Goal: Task Accomplishment & Management: Complete application form

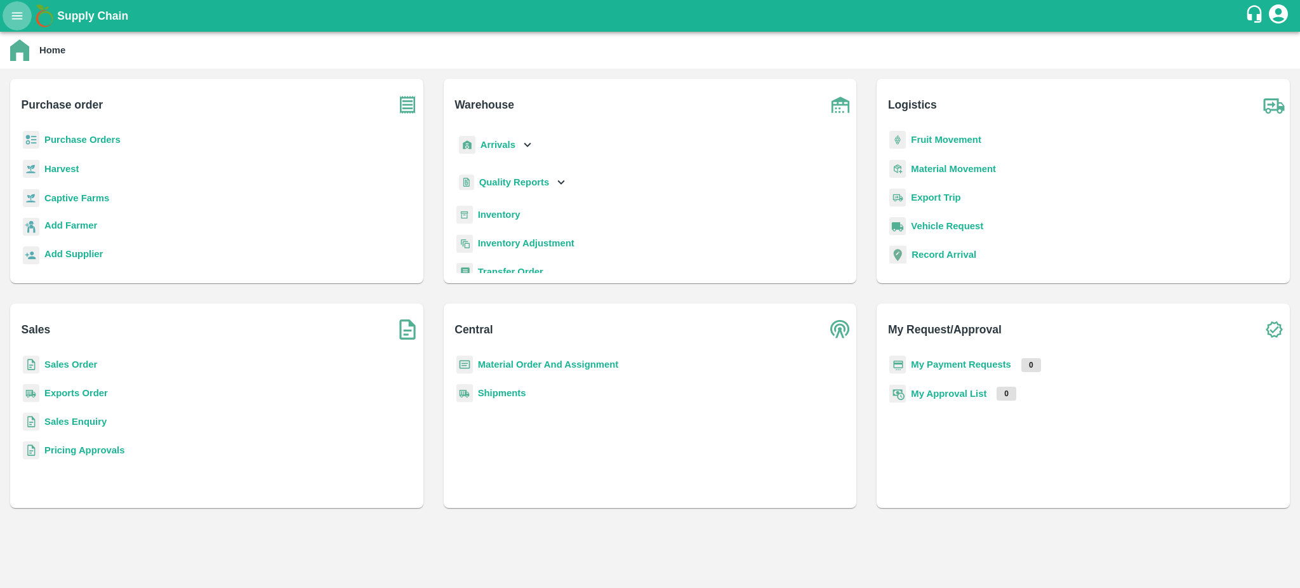
click at [11, 16] on icon "open drawer" at bounding box center [17, 16] width 14 height 14
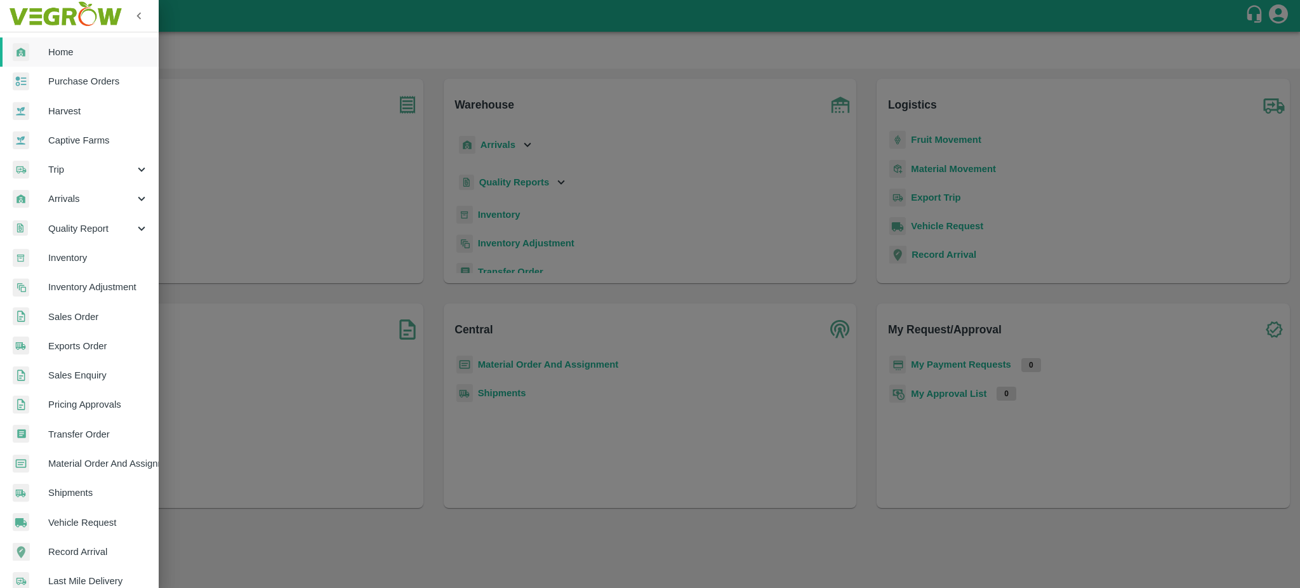
scroll to position [135, 0]
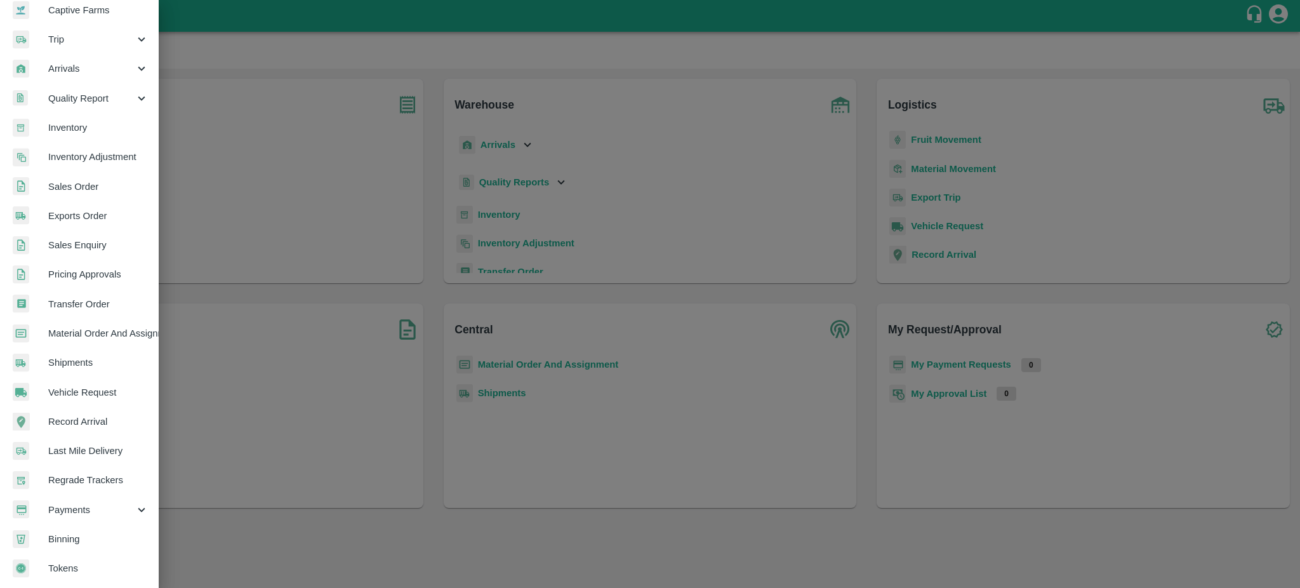
click at [78, 182] on span "Sales Order" at bounding box center [98, 187] width 100 height 14
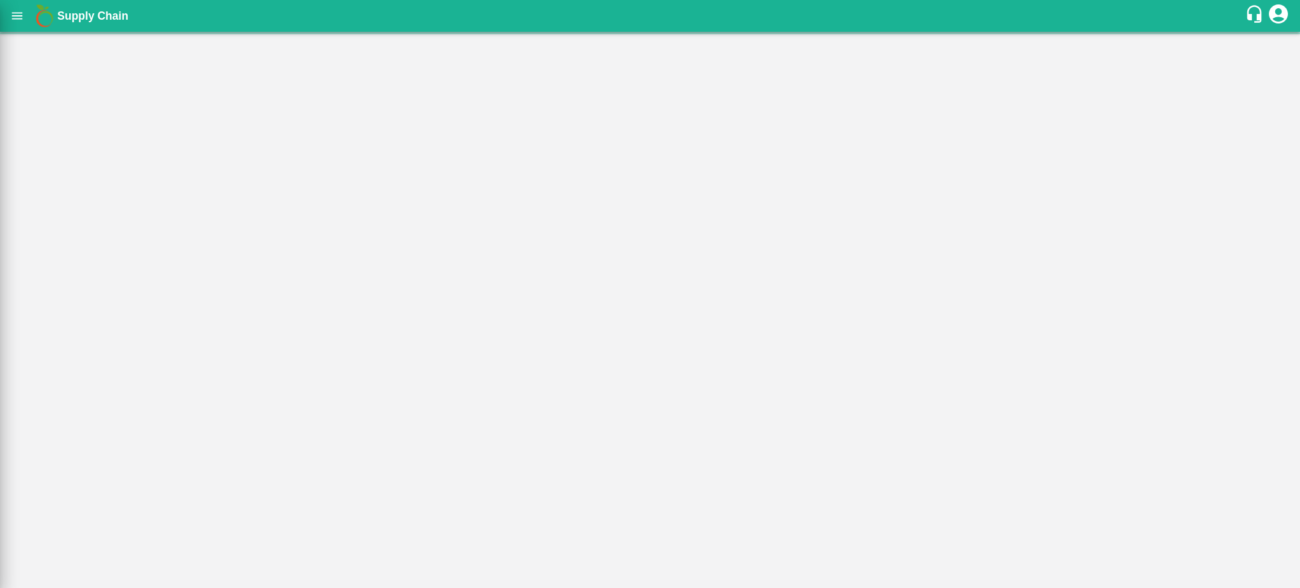
scroll to position [129, 0]
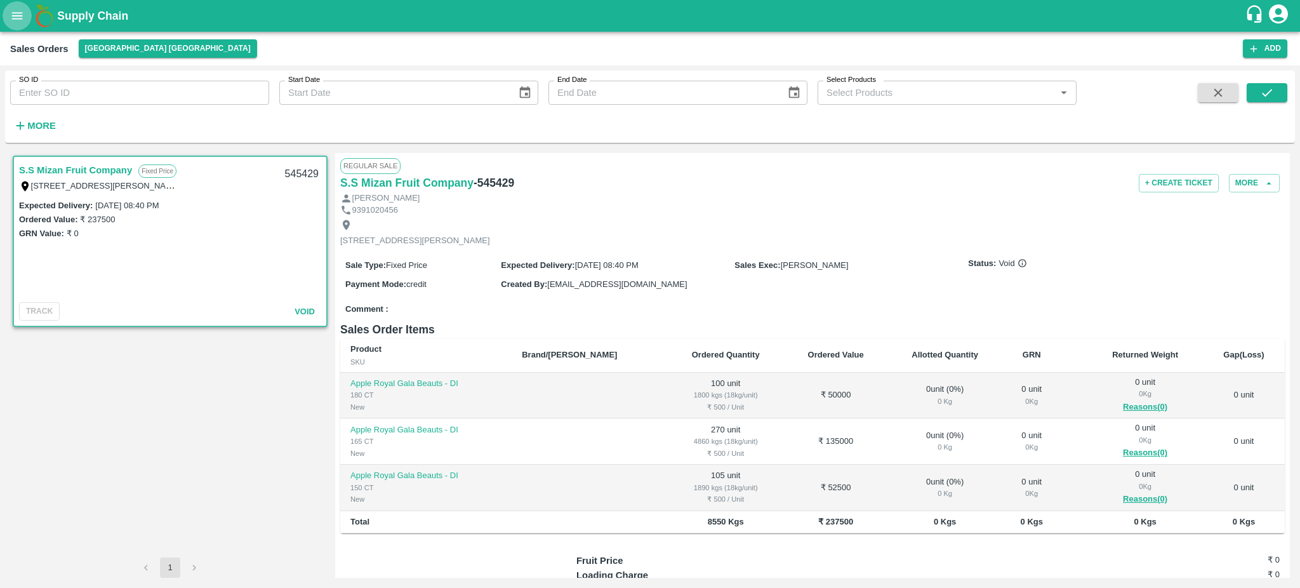
click at [11, 17] on icon "open drawer" at bounding box center [17, 16] width 14 height 14
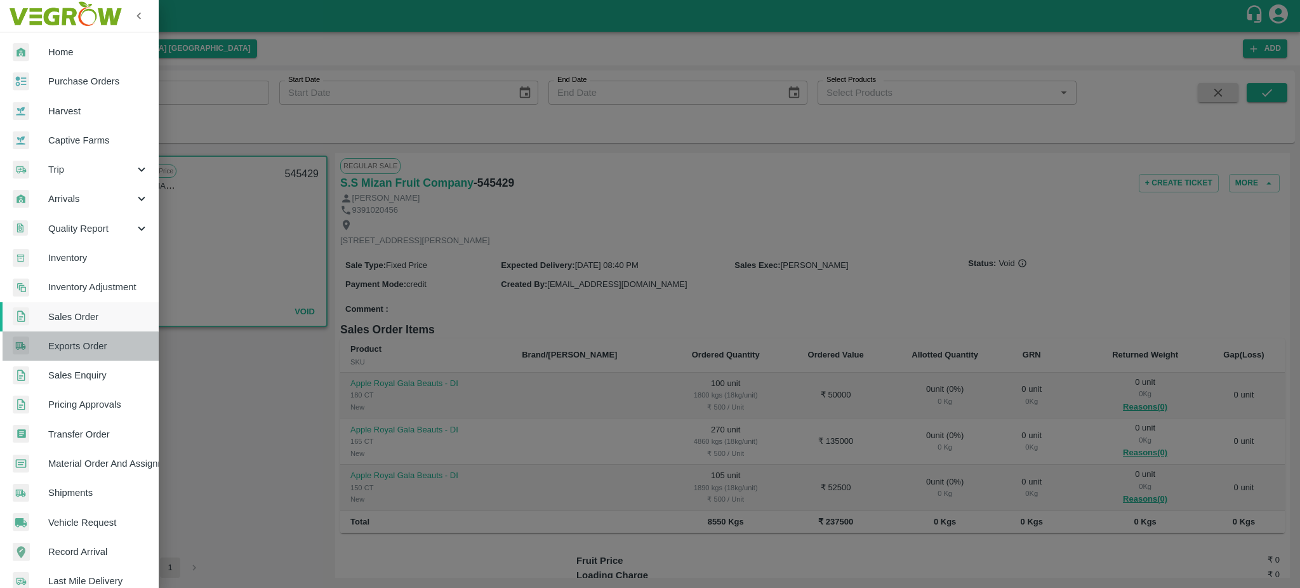
click at [75, 350] on span "Exports Order" at bounding box center [98, 346] width 100 height 14
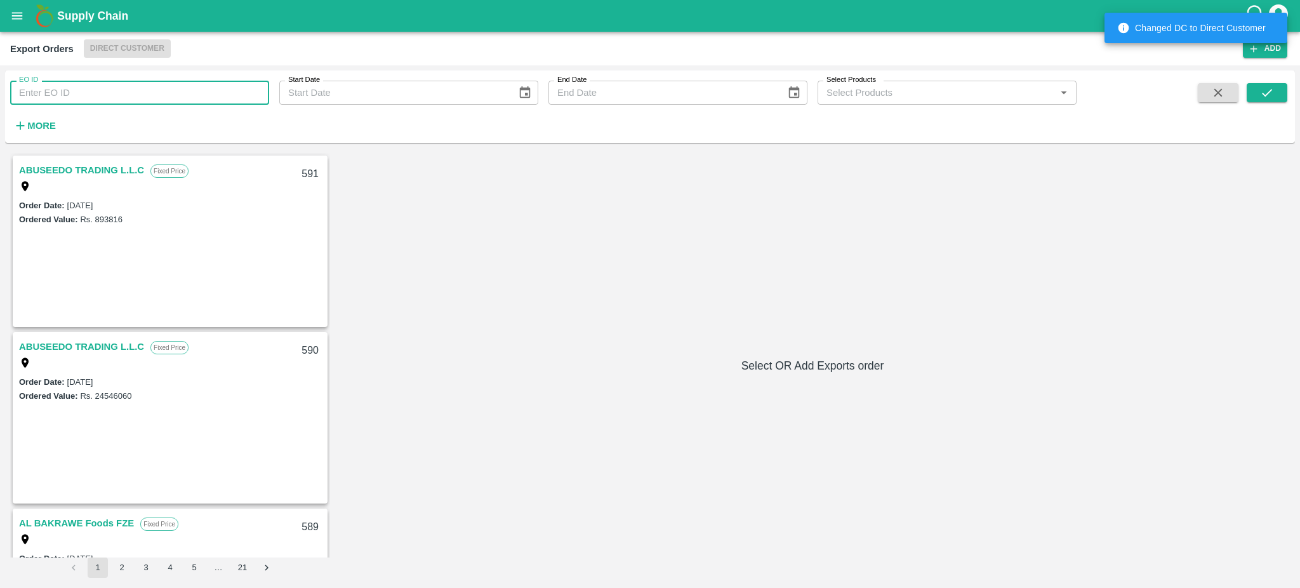
click at [65, 95] on input "EO ID" at bounding box center [139, 93] width 259 height 24
type input "248"
click at [1262, 93] on icon "submit" at bounding box center [1267, 93] width 14 height 14
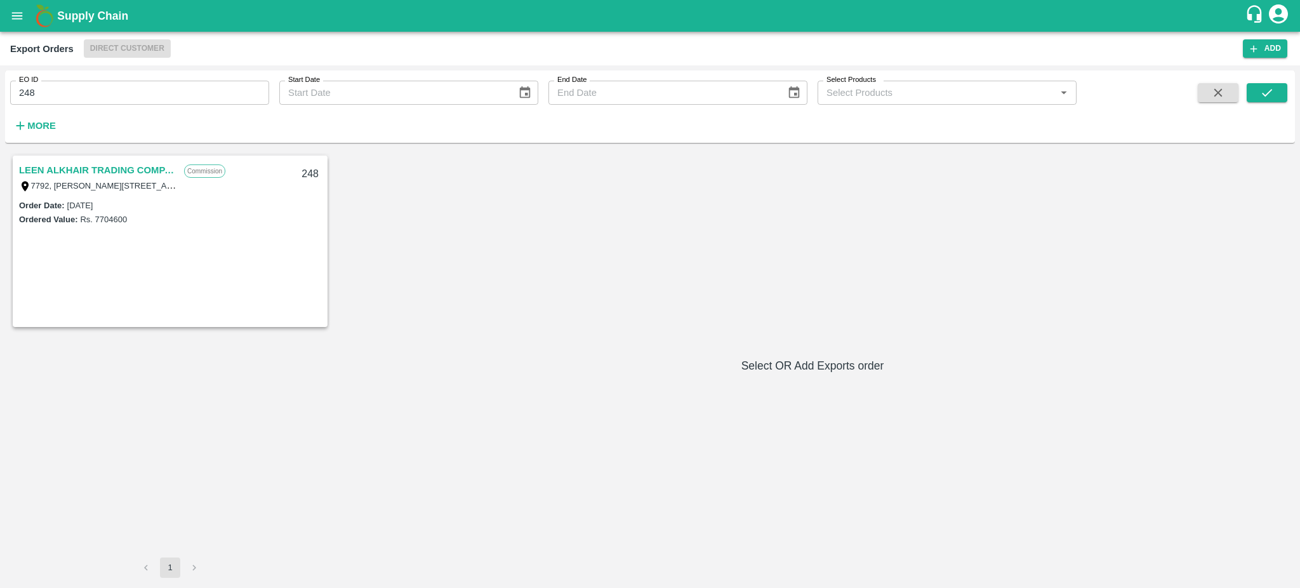
click at [131, 173] on link "LEEN ALKHAIR TRADING COMPANY" at bounding box center [98, 170] width 159 height 17
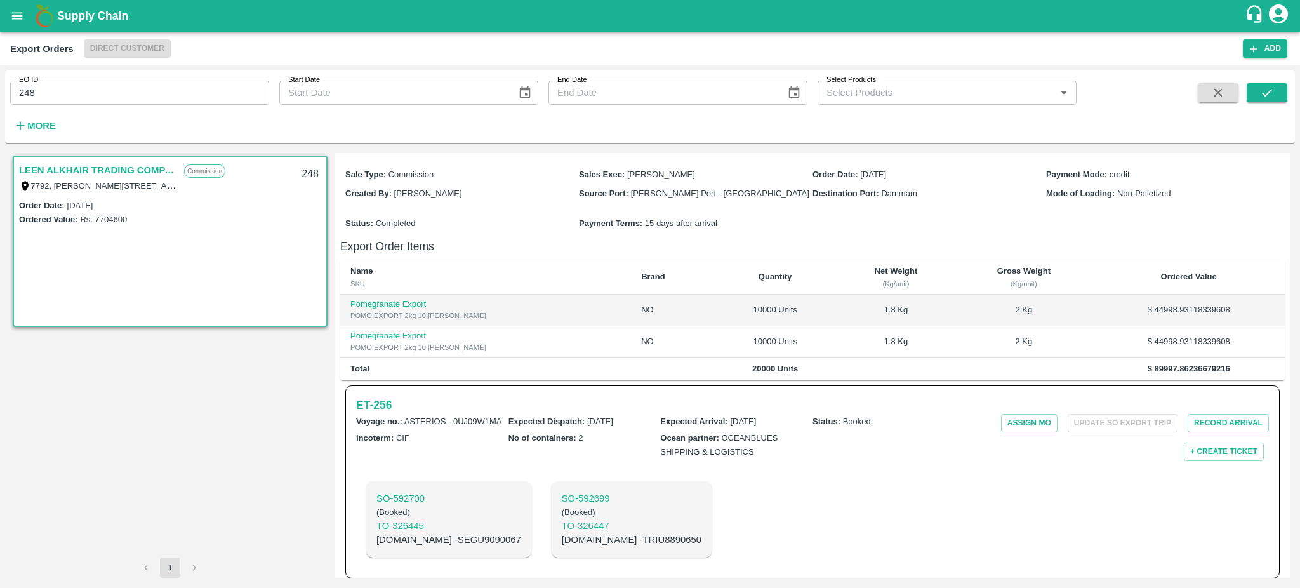
scroll to position [171, 0]
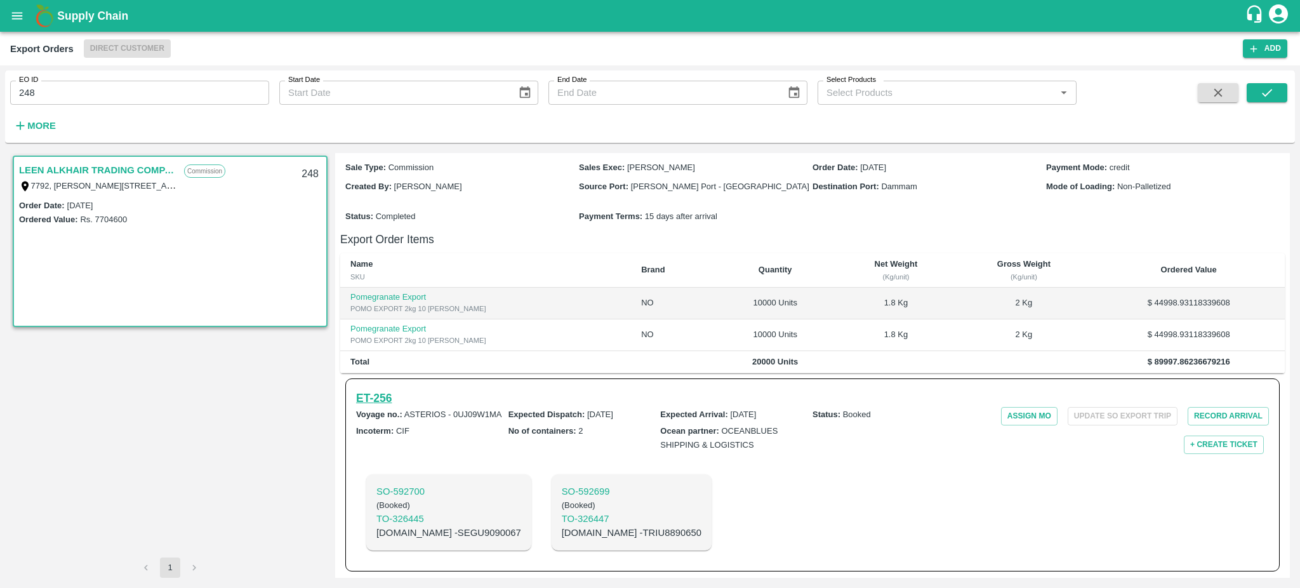
click at [366, 392] on h6 "ET- 256" at bounding box center [374, 398] width 36 height 18
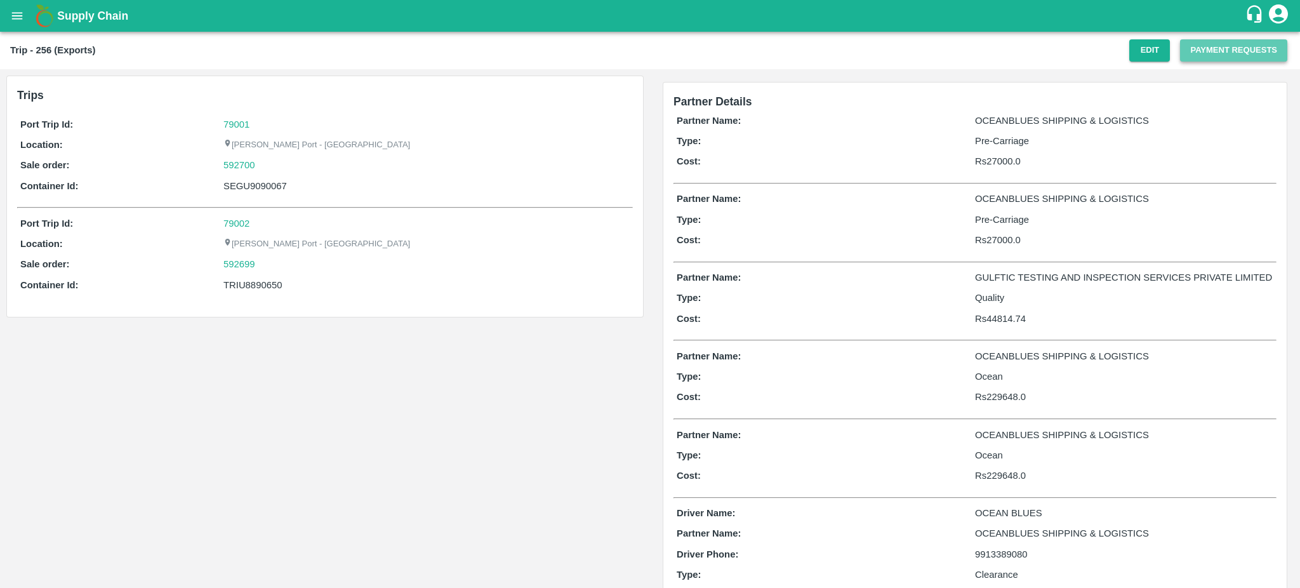
click at [1227, 53] on button "Payment Requests" at bounding box center [1233, 50] width 107 height 22
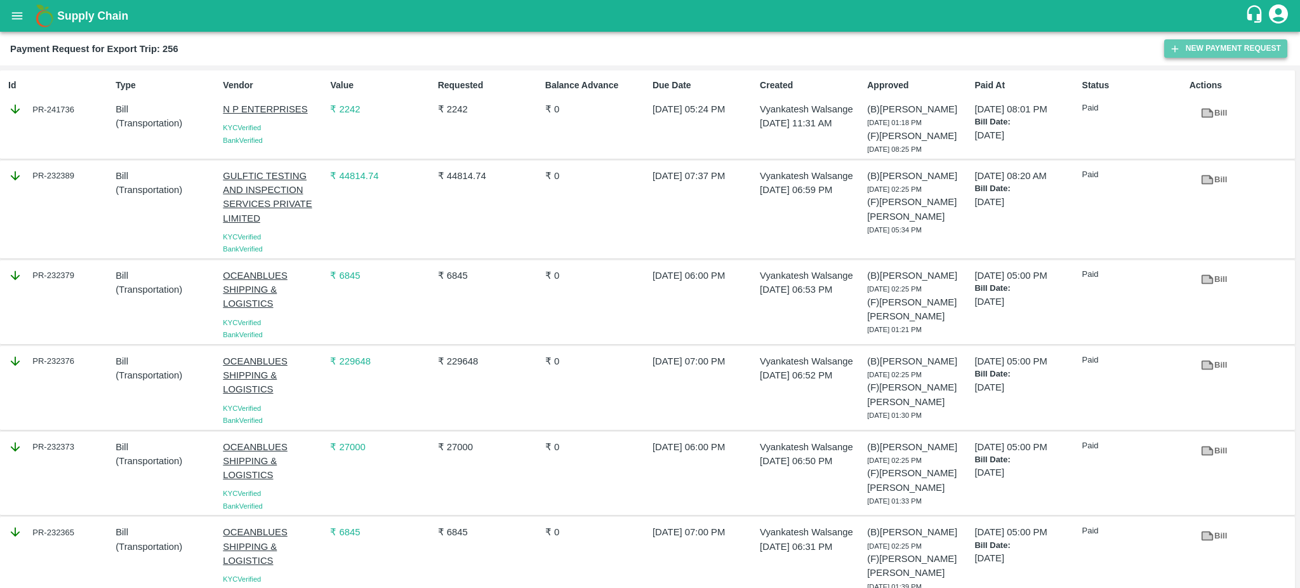
click at [1240, 46] on button "New Payment Request" at bounding box center [1225, 48] width 123 height 18
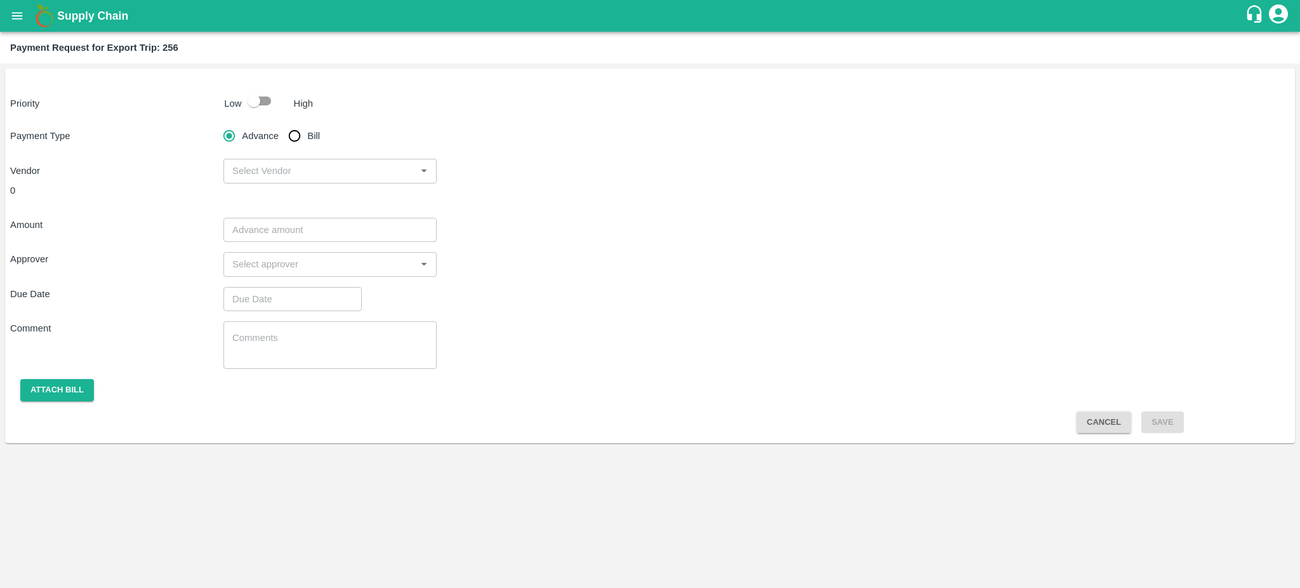
click at [260, 104] on input "checkbox" at bounding box center [254, 101] width 72 height 24
checkbox input "true"
click at [301, 136] on input "Bill" at bounding box center [294, 135] width 25 height 25
radio input "true"
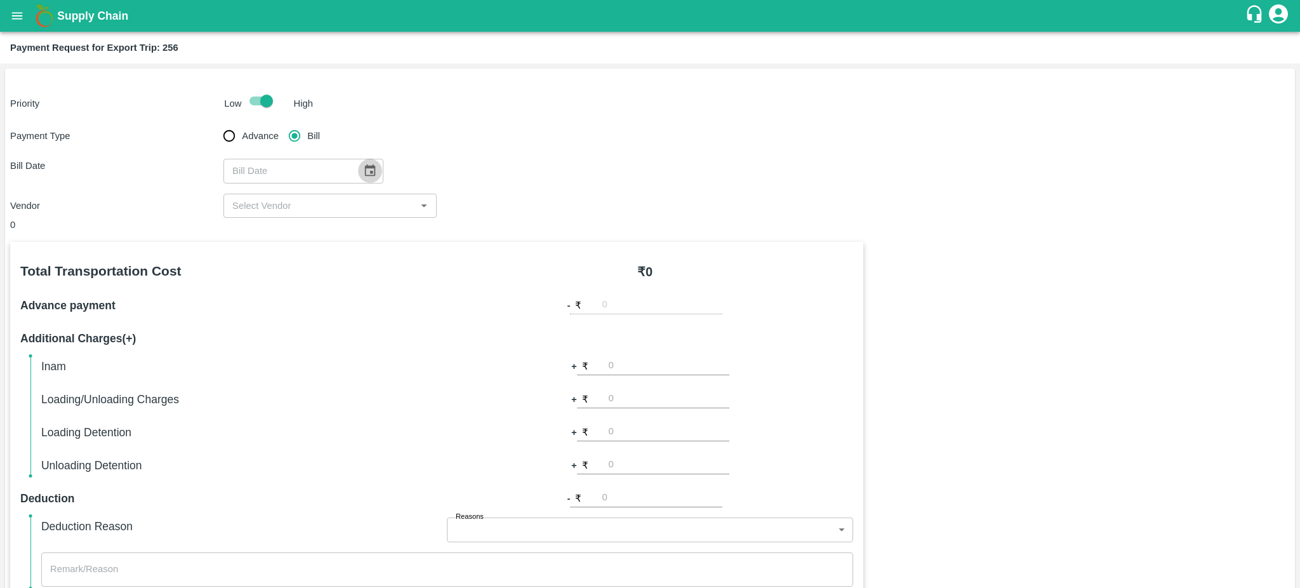
click at [368, 169] on icon "Choose date" at bounding box center [370, 171] width 14 height 14
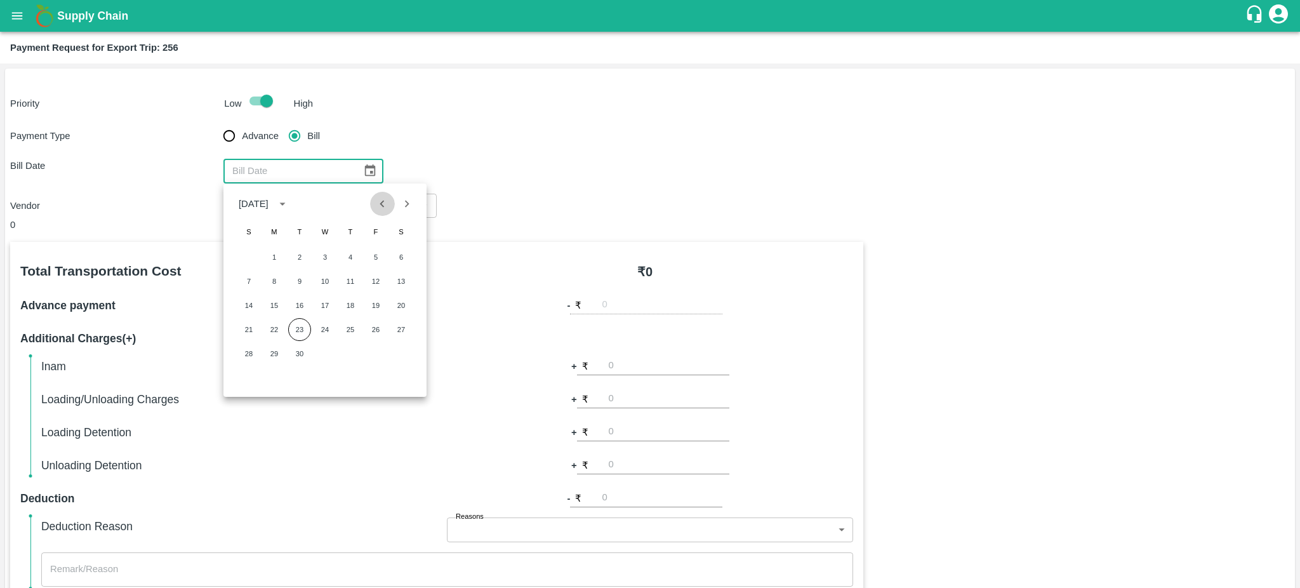
click at [378, 210] on icon "Previous month" at bounding box center [382, 204] width 14 height 14
click at [323, 351] on button "27" at bounding box center [325, 353] width 23 height 23
type input "[DATE]"
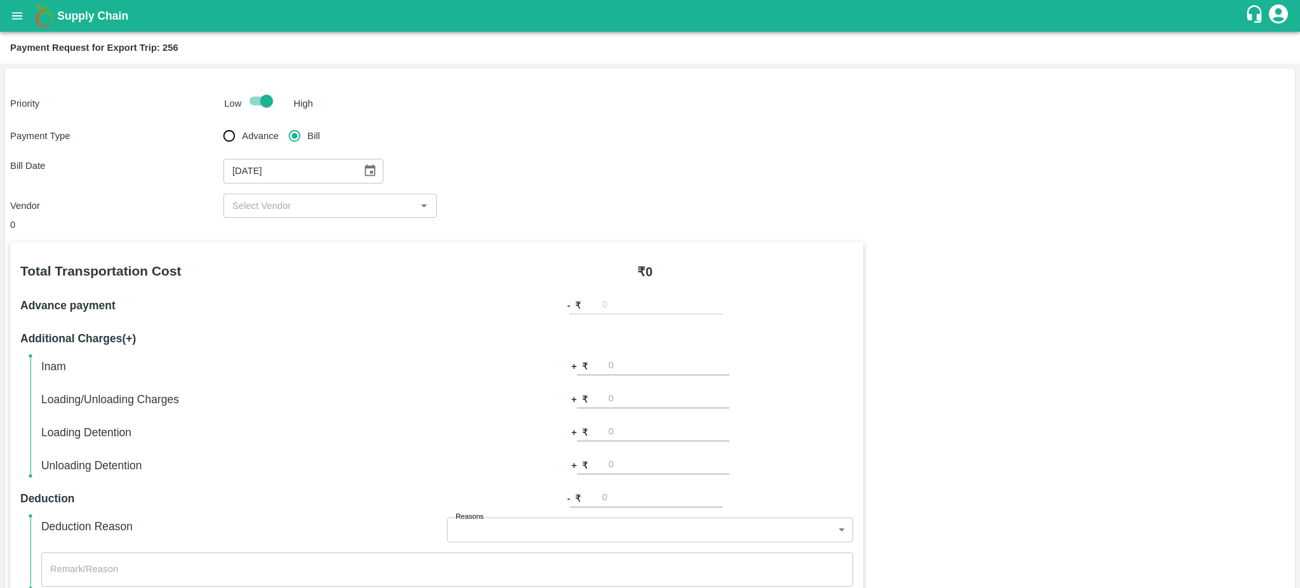
click at [462, 200] on div "Vendor ​" at bounding box center [650, 206] width 1280 height 24
click at [428, 207] on icon "Open" at bounding box center [424, 206] width 14 height 14
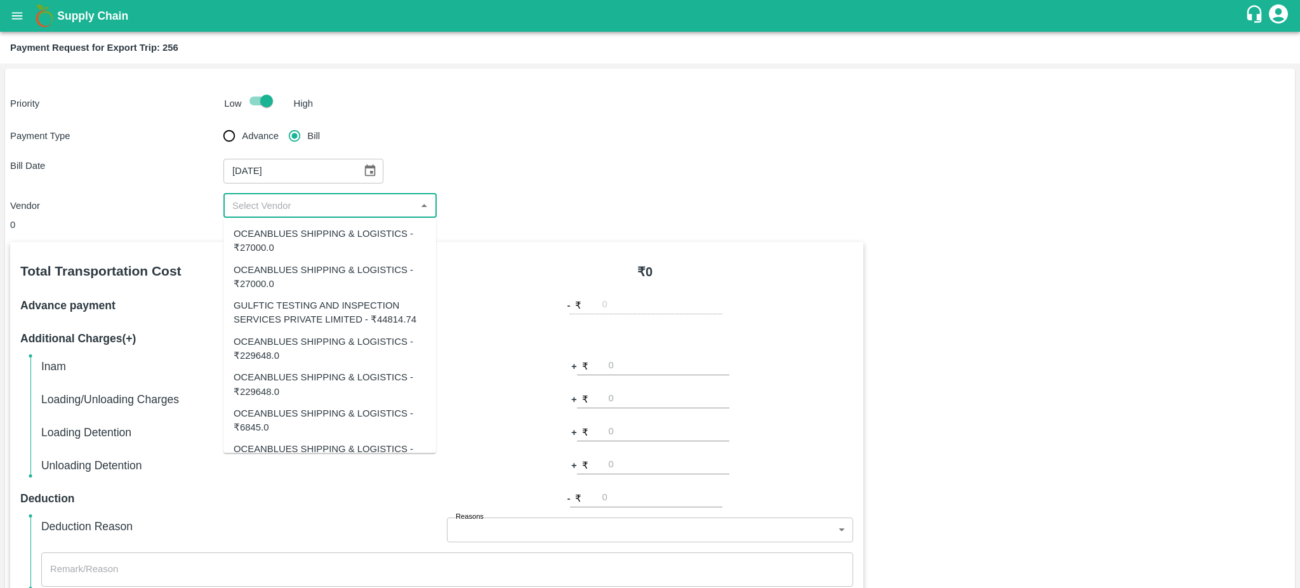
click at [433, 396] on div "OCEANBLUES SHIPPING & LOGISTICS - ₹229648.0" at bounding box center [329, 385] width 213 height 36
type input "OCEANBLUES SHIPPING & LOGISTICS - ₹229648.0"
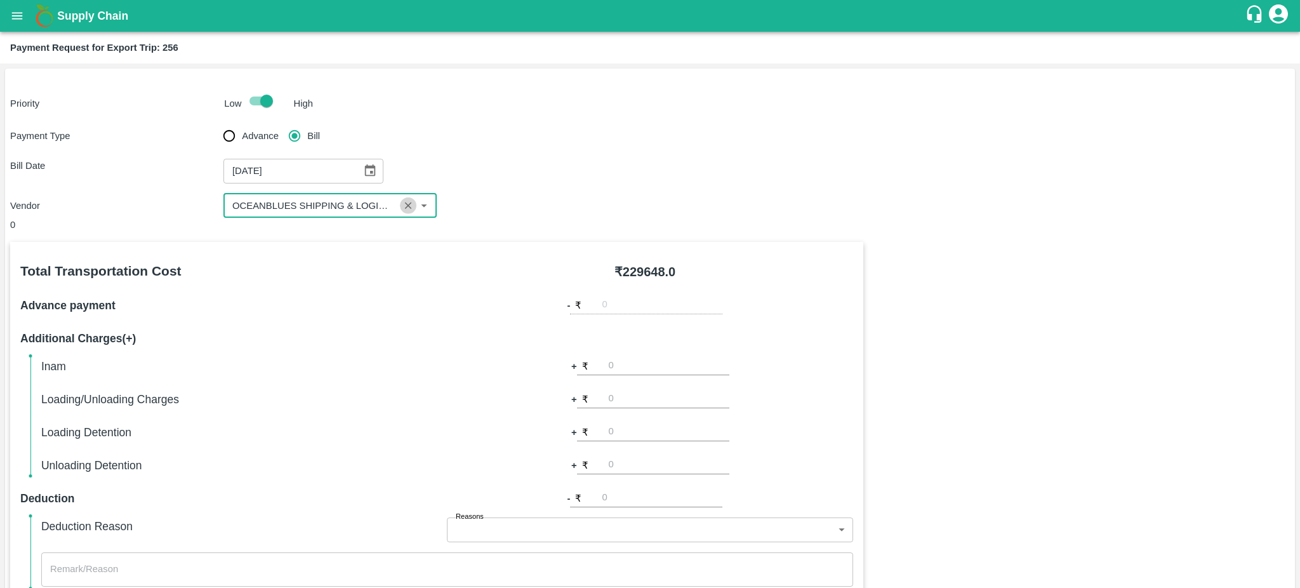
click at [409, 200] on icon "Clear" at bounding box center [408, 206] width 12 height 12
click at [427, 207] on icon "Open" at bounding box center [424, 206] width 14 height 14
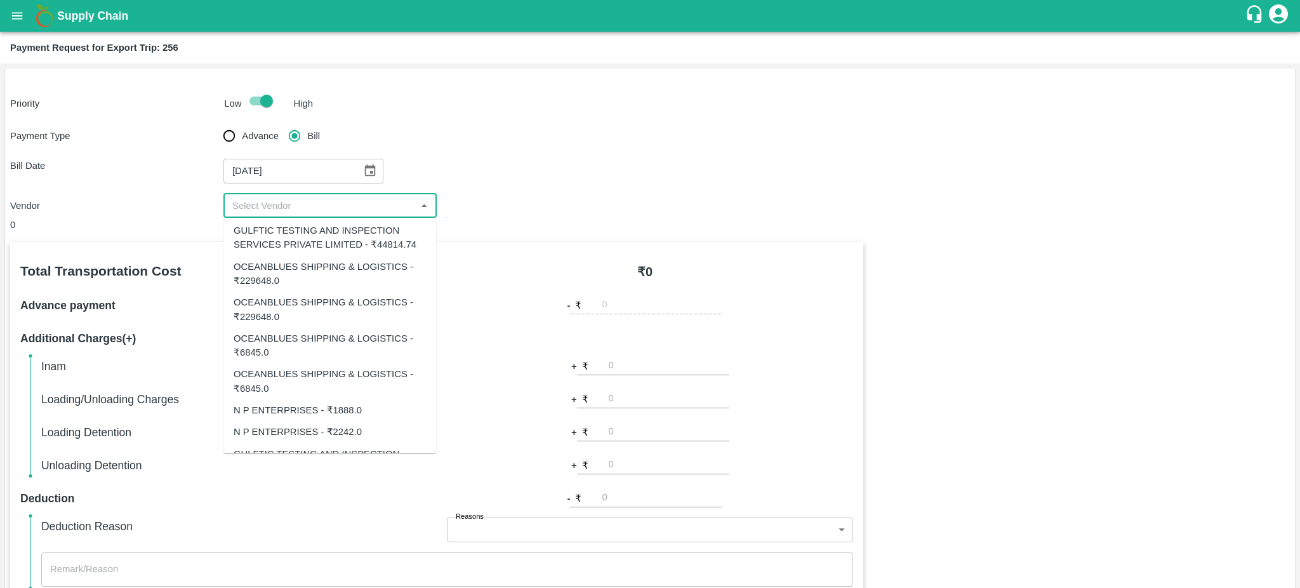
scroll to position [105, 0]
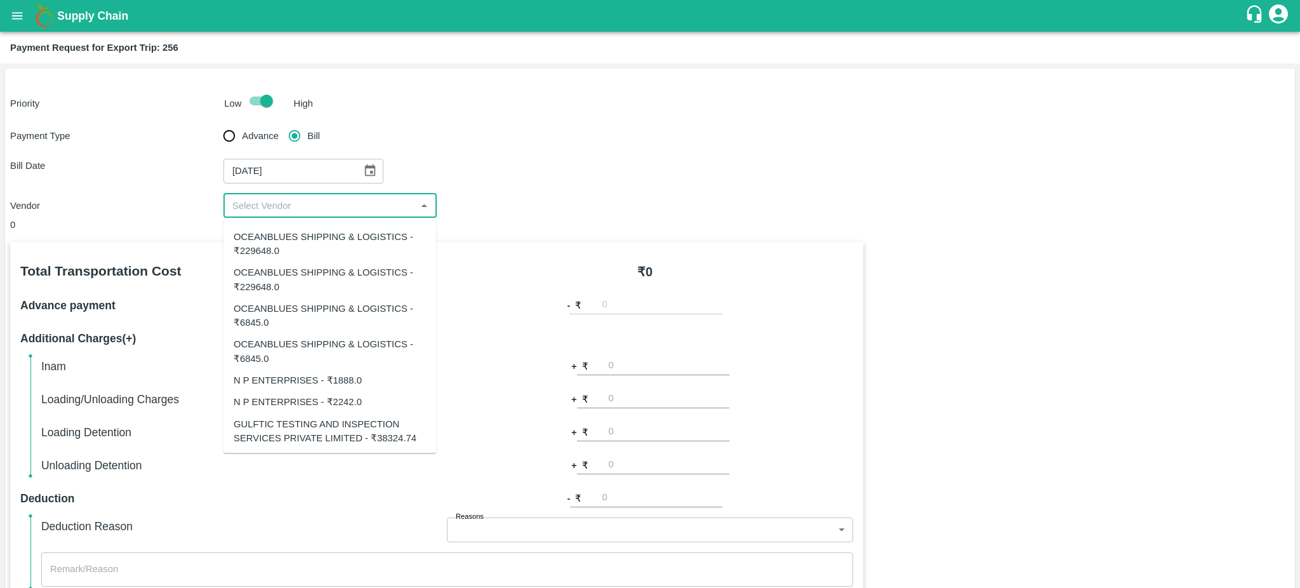
click at [352, 425] on div "GULFTIC TESTING AND INSPECTION SERVICES PRIVATE LIMITED - ₹38324.74" at bounding box center [330, 431] width 192 height 29
type input "GULFTIC TESTING AND INSPECTION SERVICES PRIVATE LIMITED - ₹38324.74"
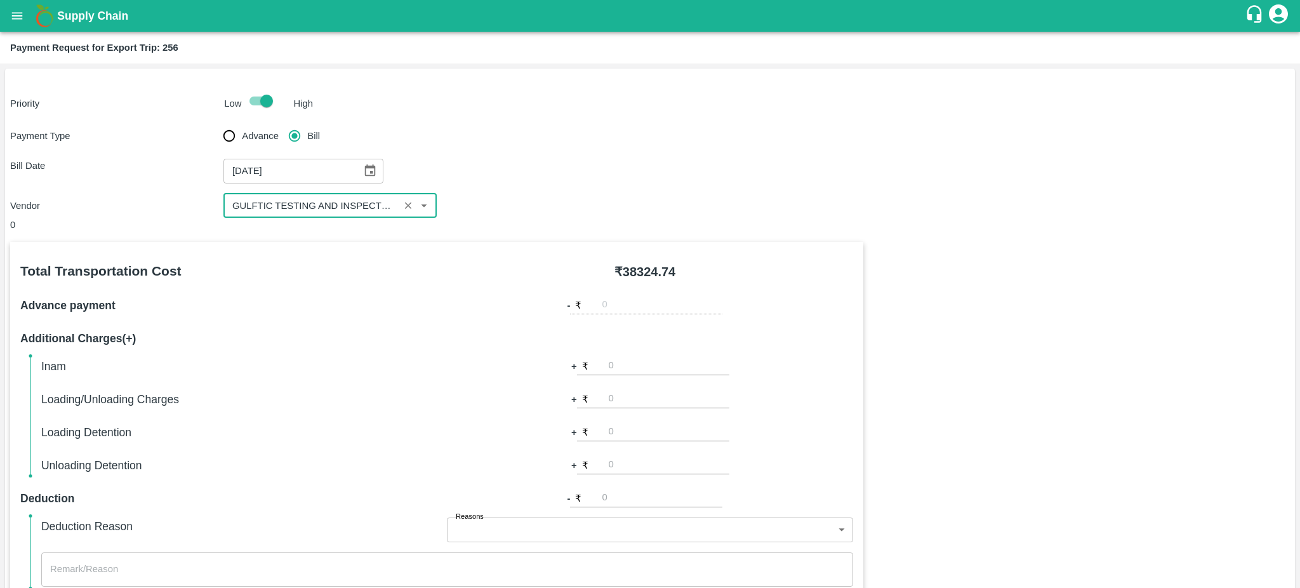
scroll to position [282, 0]
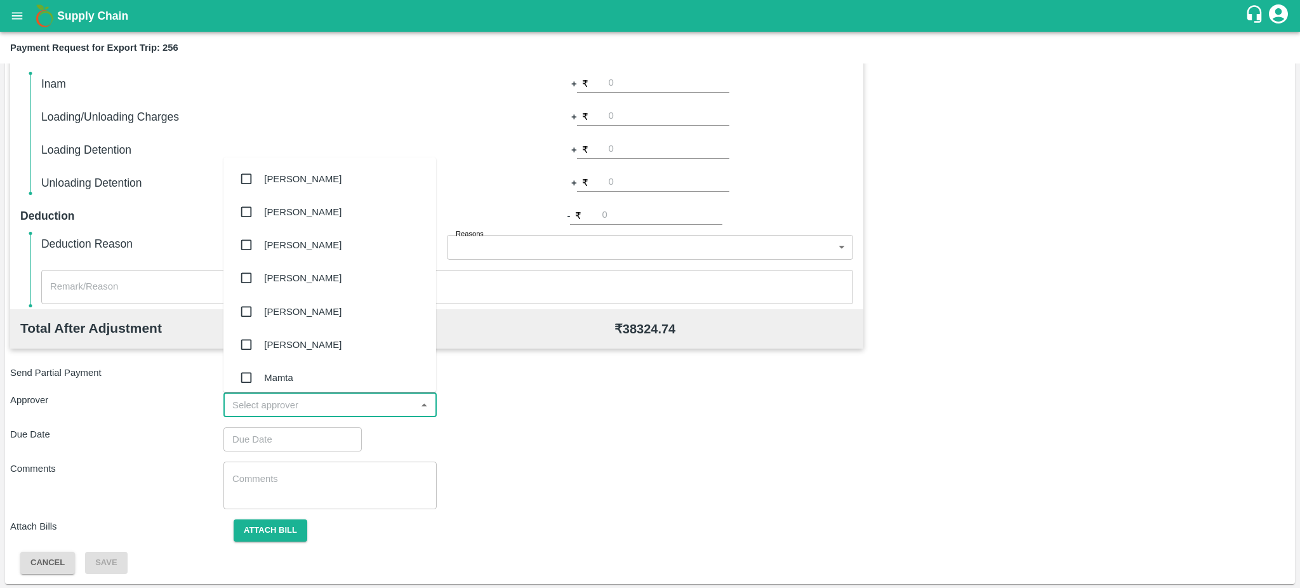
click at [384, 402] on input "input" at bounding box center [319, 405] width 185 height 17
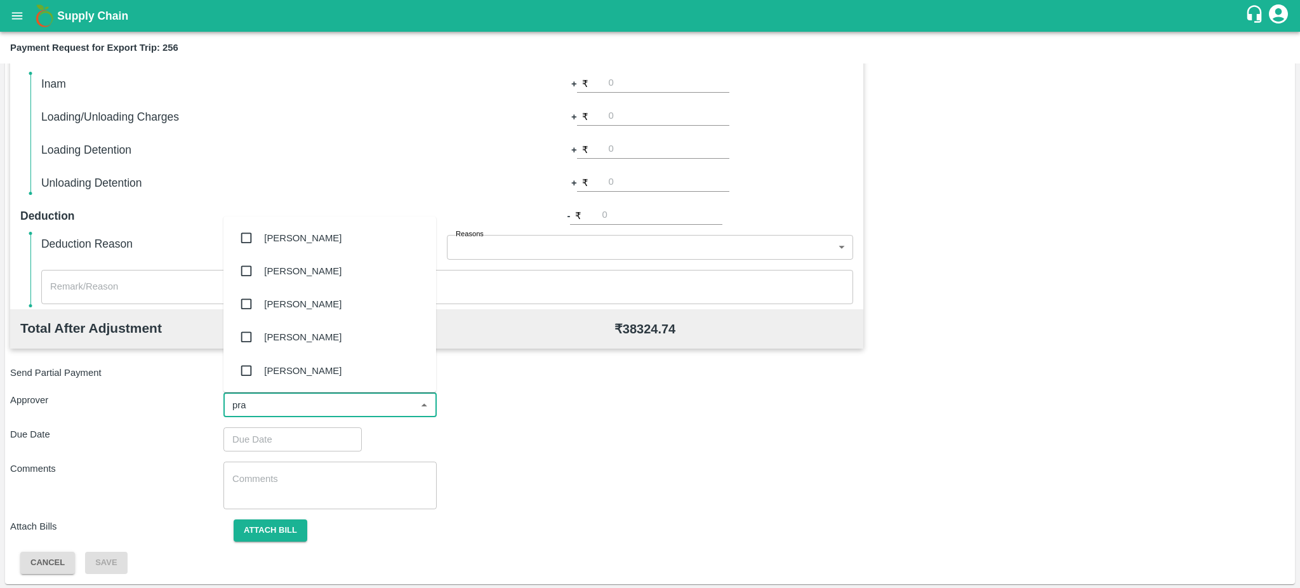
type input "pras"
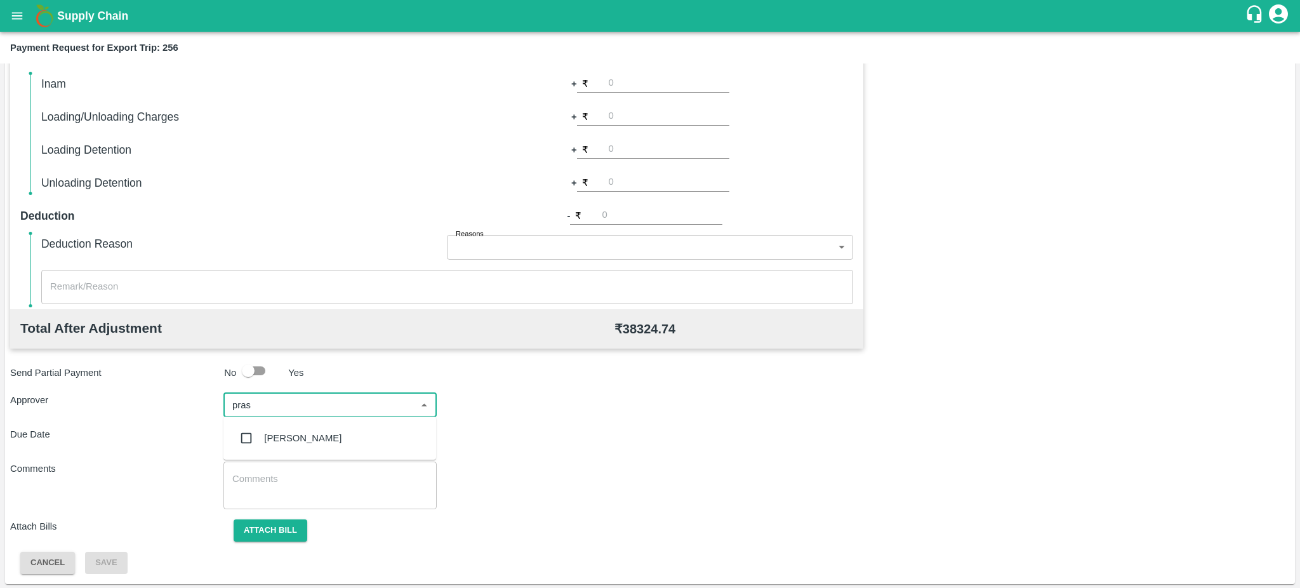
click at [289, 432] on div "[PERSON_NAME]" at bounding box center [302, 438] width 77 height 14
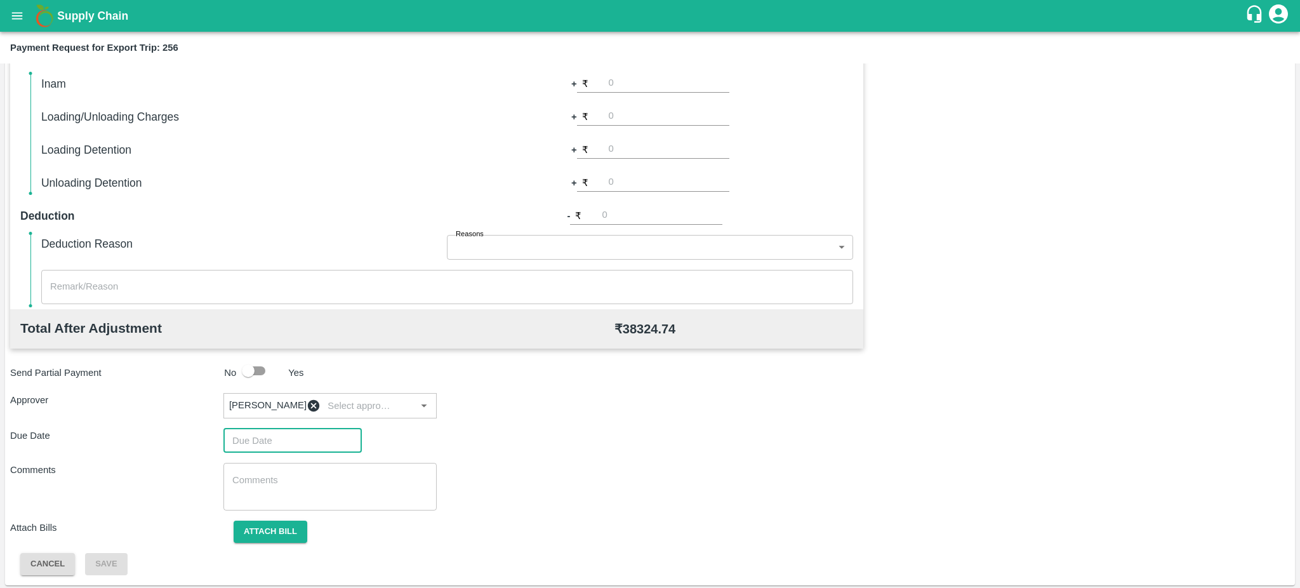
type input "DD/MM/YYYY hh:mm aa"
click at [284, 437] on input "DD/MM/YYYY hh:mm aa" at bounding box center [287, 440] width 129 height 24
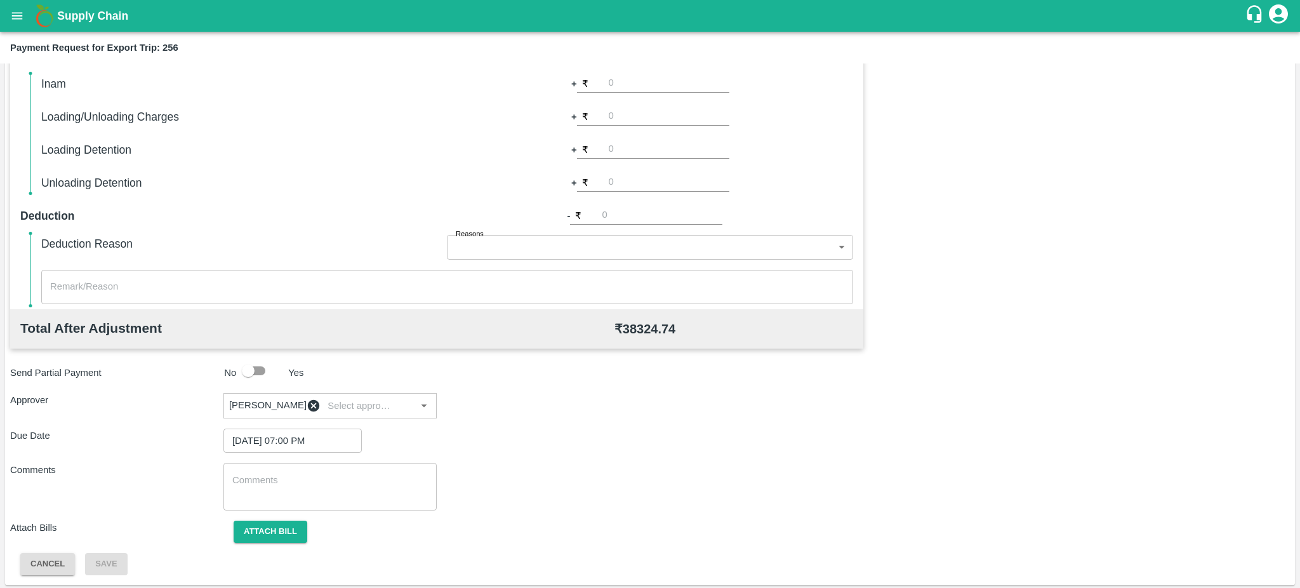
type input "[DATE] 07:35 PM"
click at [273, 531] on button "Attach bill" at bounding box center [271, 531] width 74 height 22
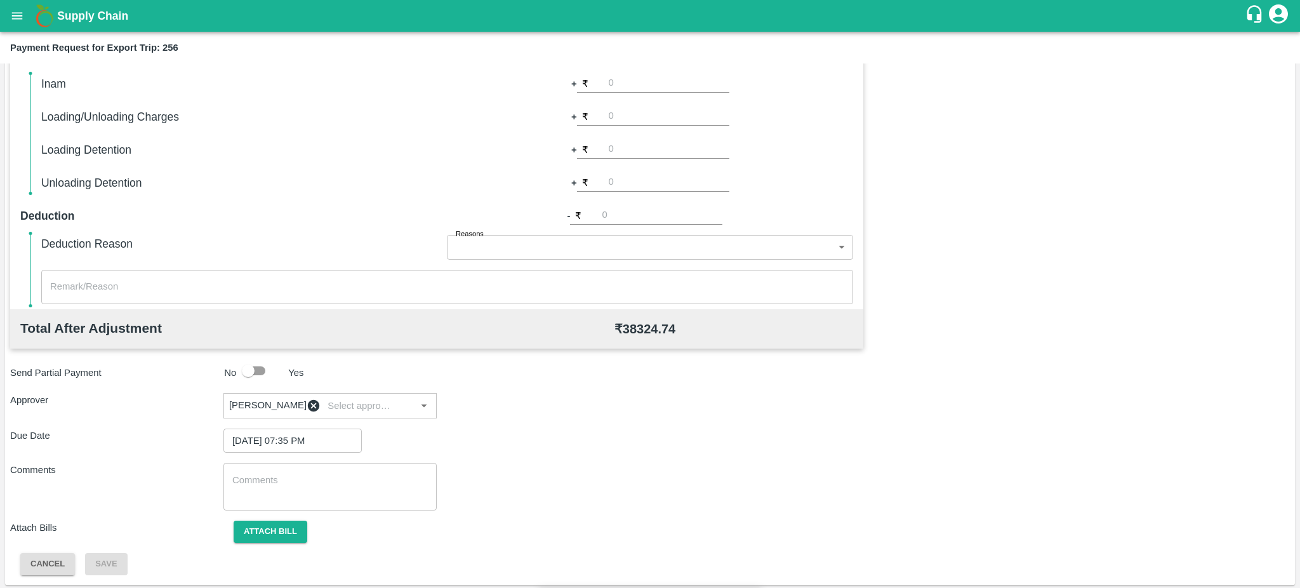
paste input "GTIN/25-26/0191"
type input "GTIN/25-26/0191"
click at [276, 536] on button "Attach bill" at bounding box center [271, 531] width 74 height 22
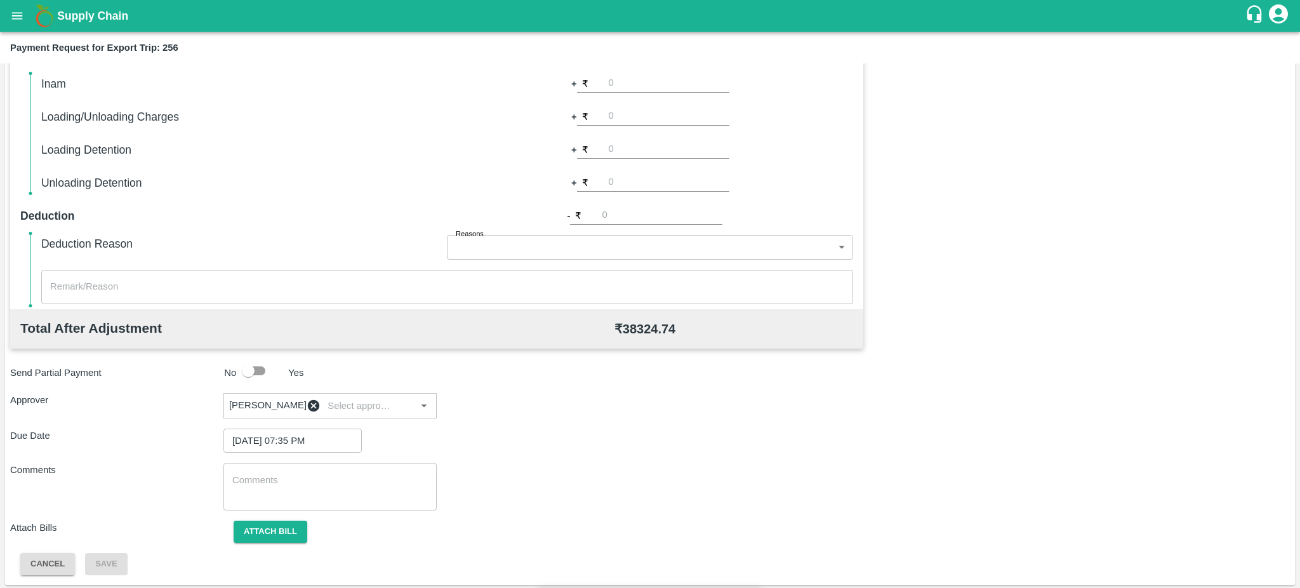
paste input "GTIN/25-26/0191"
type input "GTIN/25-26/0191"
click at [0, 0] on input "Attach bill" at bounding box center [0, 0] width 0 height 0
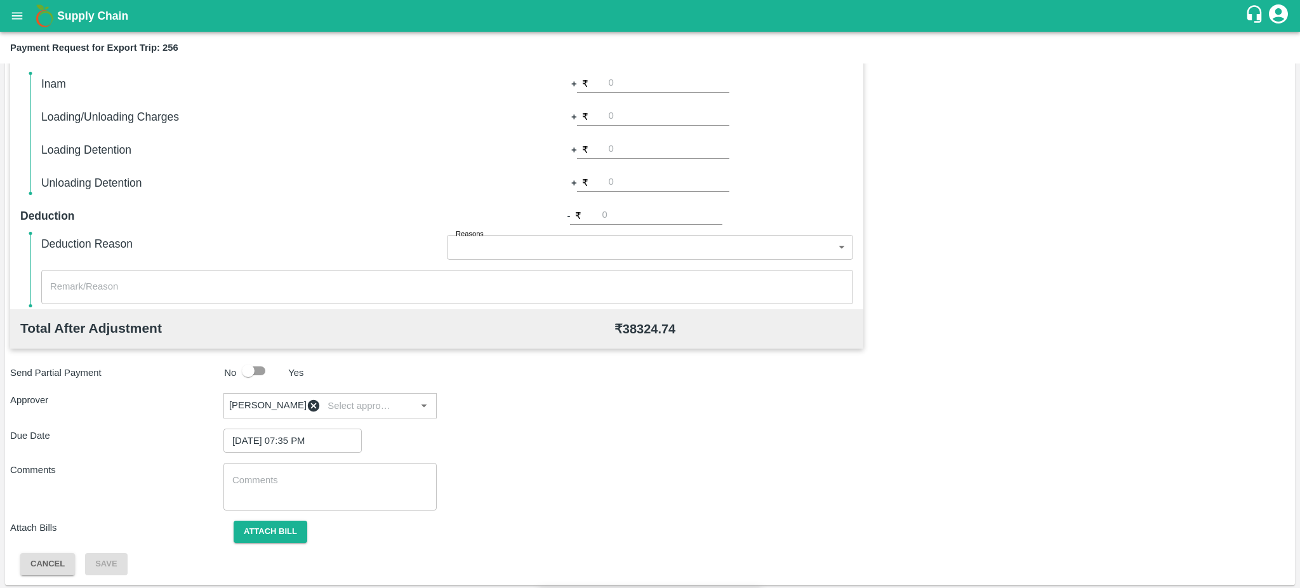
click at [0, 0] on input "Attach bill" at bounding box center [0, 0] width 0 height 0
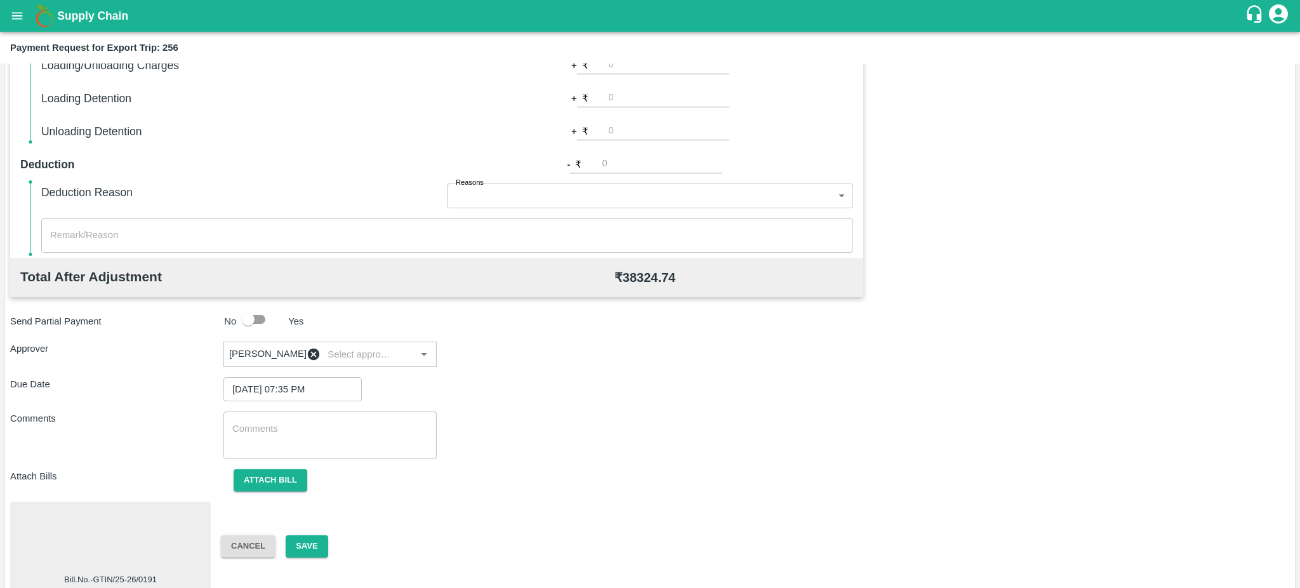
scroll to position [357, 0]
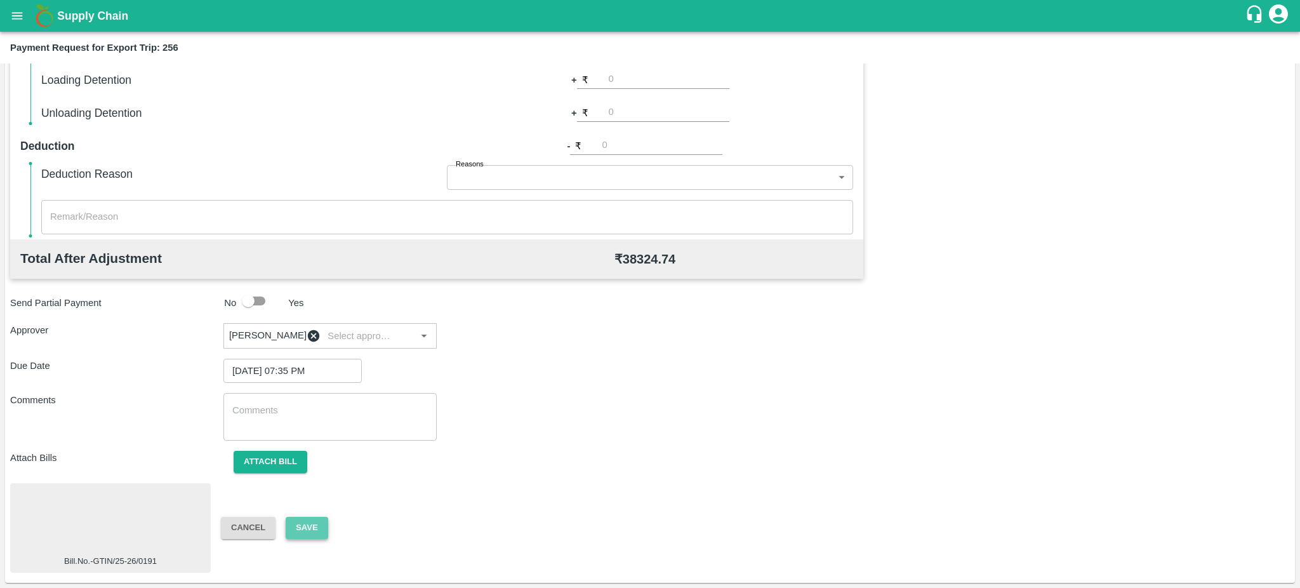
click at [313, 527] on button "Save" at bounding box center [307, 528] width 42 height 22
click at [279, 464] on button "Attach bill" at bounding box center [271, 462] width 74 height 22
paste input "GTIN/25-26/0191"
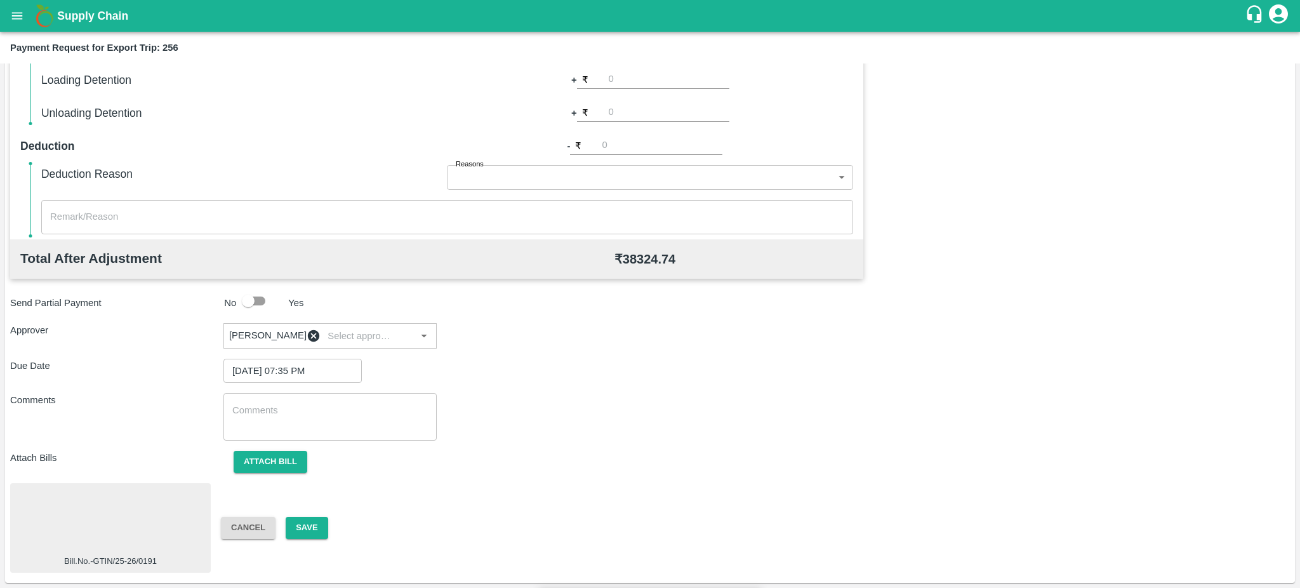
type input "GTIN-25-26-0191"
click at [0, 0] on input "Attach bill" at bounding box center [0, 0] width 0 height 0
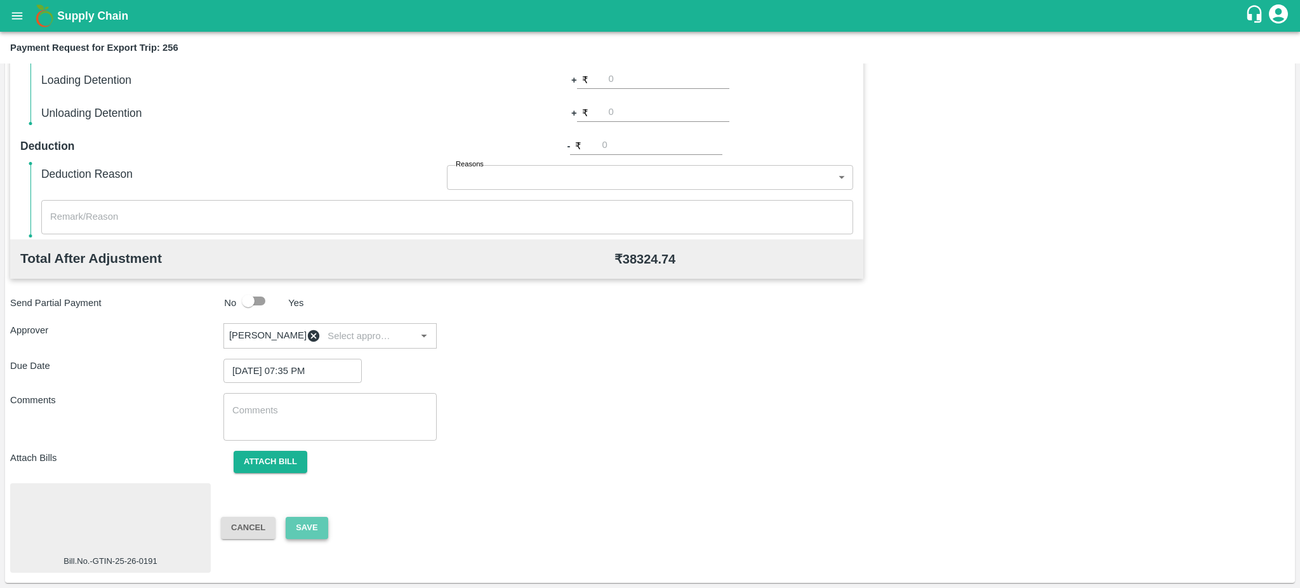
click at [306, 528] on button "Save" at bounding box center [307, 528] width 42 height 22
